Goal: Task Accomplishment & Management: Use online tool/utility

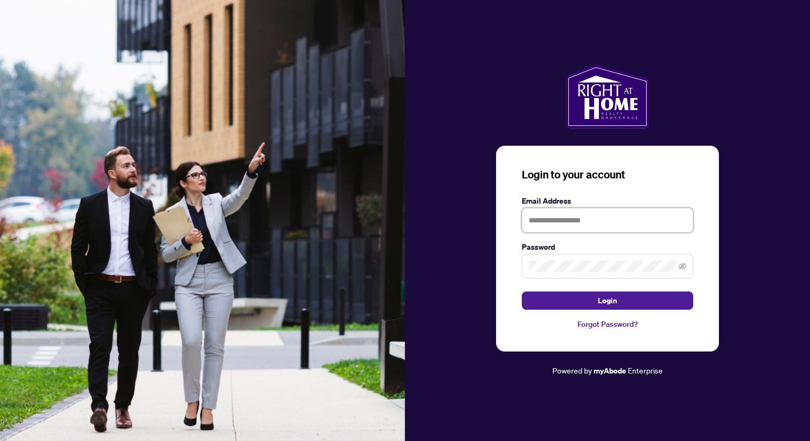
type input "**********"
click at [686, 265] on span at bounding box center [607, 266] width 171 height 25
click at [683, 265] on icon "eye-invisible" at bounding box center [682, 266] width 7 height 6
click at [617, 303] on button "Login" at bounding box center [607, 300] width 171 height 18
click at [522, 291] on button "Login" at bounding box center [607, 300] width 171 height 18
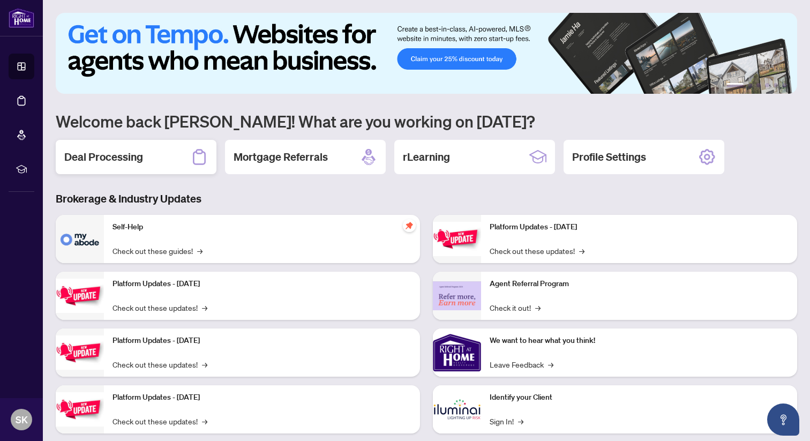
click at [102, 149] on h2 "Deal Processing" at bounding box center [103, 156] width 79 height 15
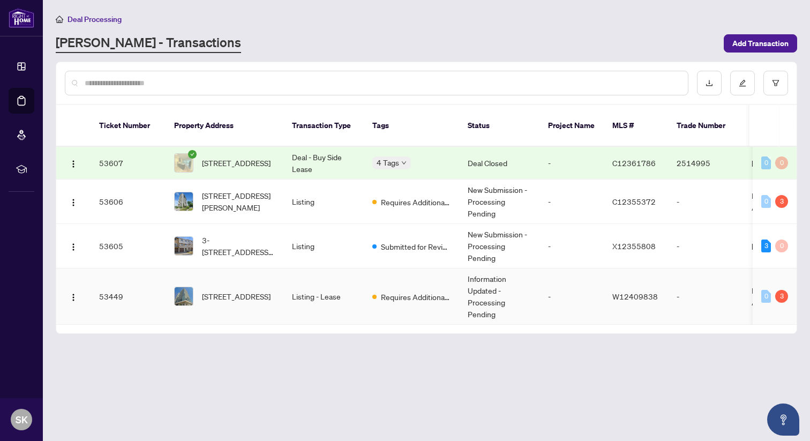
click at [585, 273] on td "-" at bounding box center [571, 296] width 64 height 56
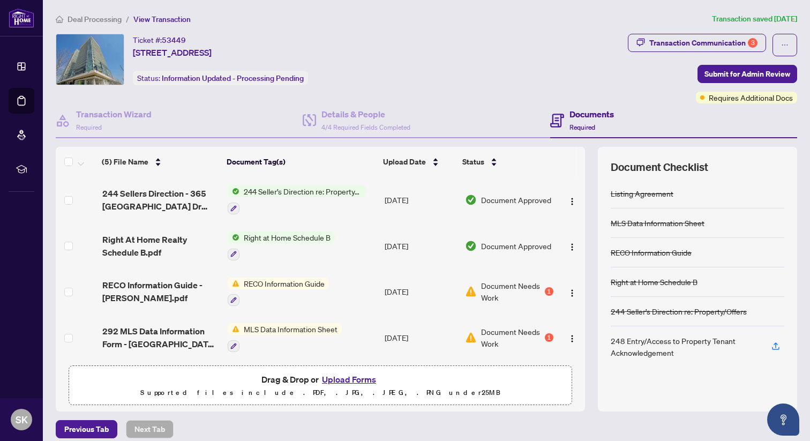
click at [702, 32] on div "Deal Processing / View Transaction Transaction saved [DATE] Ticket #: 53449 [ST…" at bounding box center [426, 225] width 750 height 425
click at [687, 38] on div "Transaction Communication 3" at bounding box center [703, 42] width 108 height 17
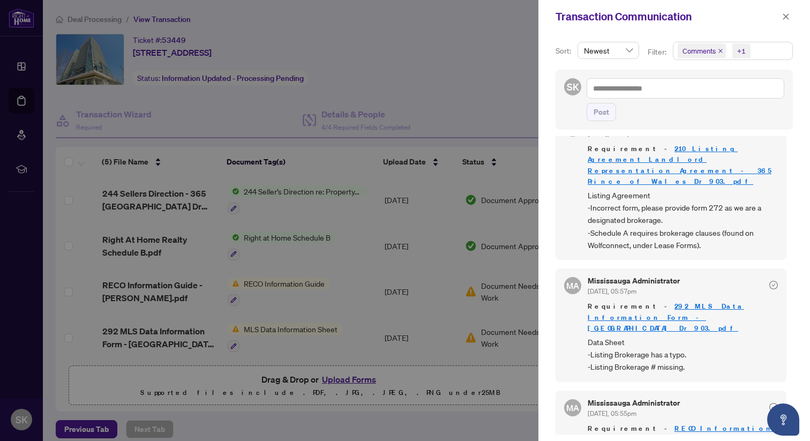
scroll to position [33, 0]
click at [784, 14] on icon "close" at bounding box center [786, 16] width 6 height 6
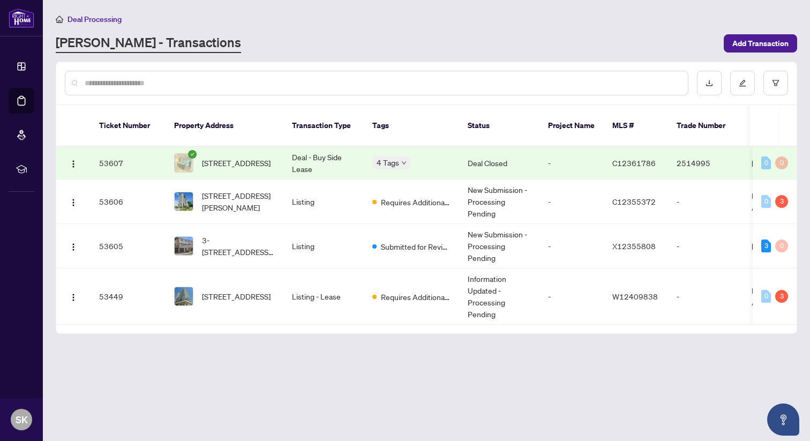
click at [403, 150] on body "Dashboard Deal Processing Mortgage Referrals rLearning [PERSON_NAME] Karimzadah…" at bounding box center [405, 220] width 810 height 441
